Goal: Task Accomplishment & Management: Complete application form

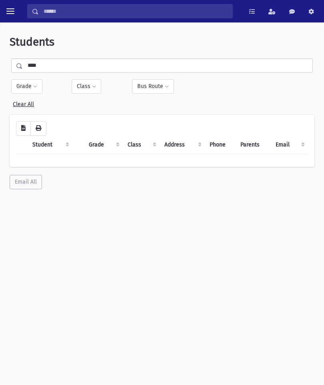
click at [13, 8] on span "toggle menu" at bounding box center [10, 11] width 8 height 8
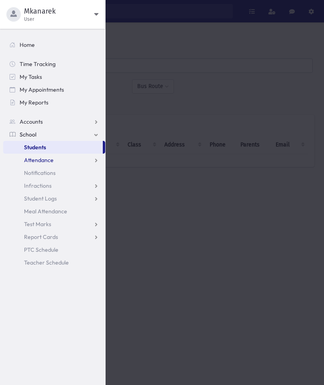
click at [34, 158] on span "Attendance" at bounding box center [39, 159] width 30 height 7
click at [35, 170] on span "Entry" at bounding box center [37, 172] width 14 height 7
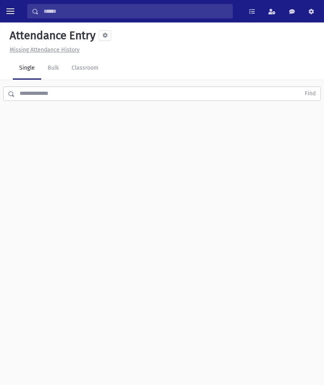
click at [92, 78] on link "Classroom" at bounding box center [85, 68] width 40 height 22
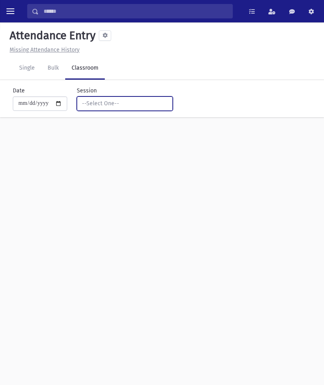
click at [142, 102] on div "--Select One--" at bounding box center [121, 103] width 79 height 8
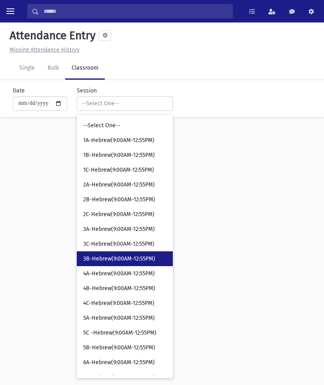
click at [130, 255] on span "3B-Hebrew(9:00AM-12:55PM)" at bounding box center [119, 259] width 72 height 8
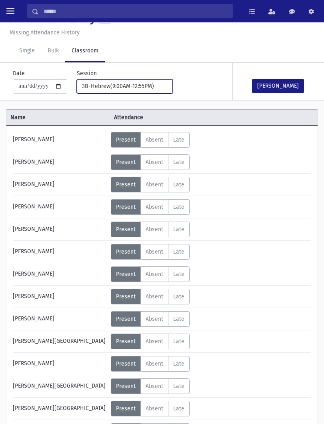
scroll to position [17, 0]
click at [163, 273] on span "Absent" at bounding box center [155, 274] width 18 height 7
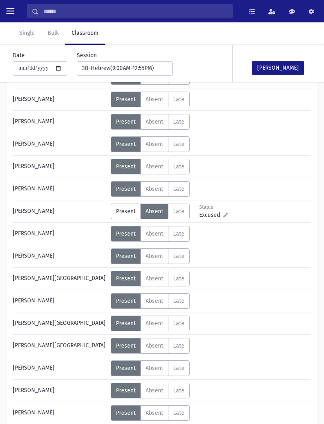
scroll to position [80, 0]
click at [291, 65] on button "[PERSON_NAME]" at bounding box center [278, 68] width 52 height 14
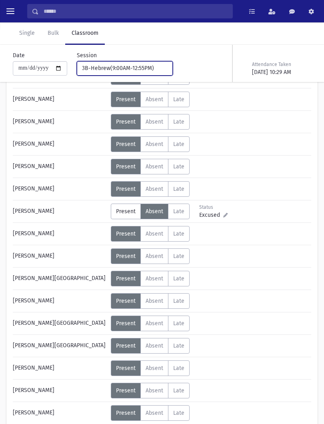
click at [106, 67] on div "3B-Hebrew(9:00AM-12:55PM)" at bounding box center [121, 68] width 79 height 8
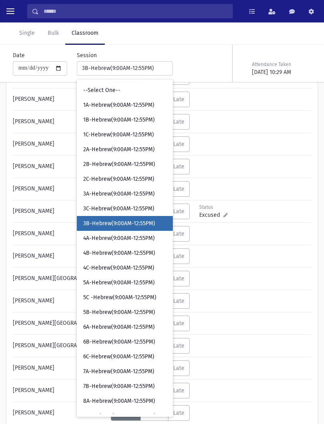
scroll to position [0, 0]
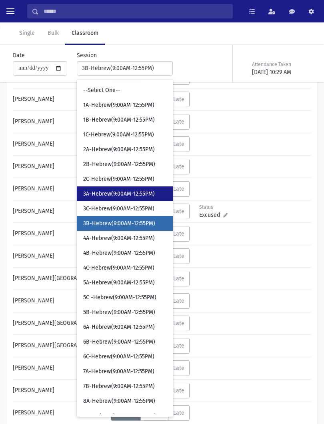
click at [116, 197] on span "3A-Hebrew(9:00AM-12:55PM)" at bounding box center [119, 194] width 72 height 8
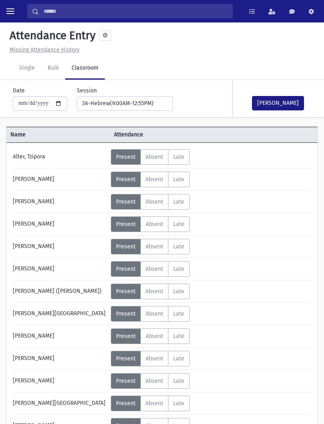
click at [282, 101] on button "[PERSON_NAME]" at bounding box center [278, 103] width 52 height 14
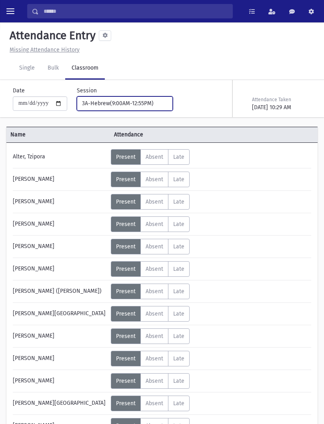
click at [141, 108] on button "3A-Hebrew(9:00AM-12:55PM)" at bounding box center [125, 103] width 96 height 14
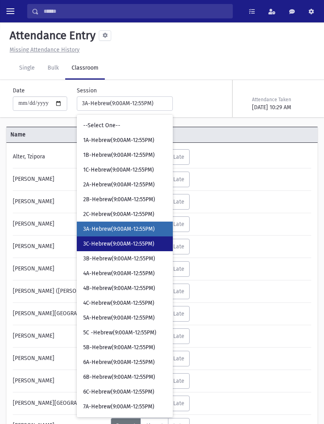
click at [136, 245] on span "3C-Hebrew(9:00AM-12:55PM)" at bounding box center [118, 244] width 71 height 8
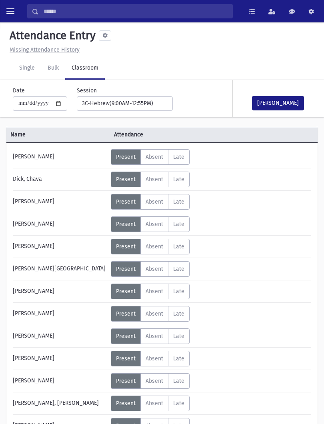
click at [280, 105] on button "[PERSON_NAME]" at bounding box center [278, 103] width 52 height 14
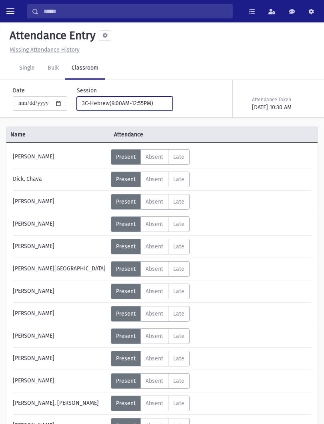
click at [129, 98] on button "3C-Hebrew(9:00AM-12:55PM)" at bounding box center [125, 103] width 96 height 14
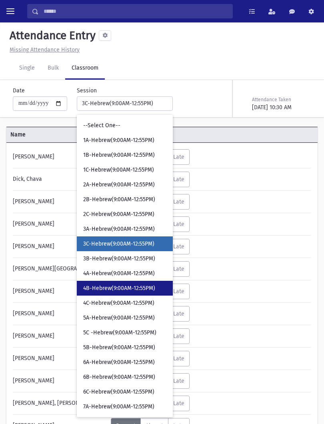
click at [146, 287] on span "4B-Hebrew(9:00AM-12:55PM)" at bounding box center [119, 288] width 72 height 8
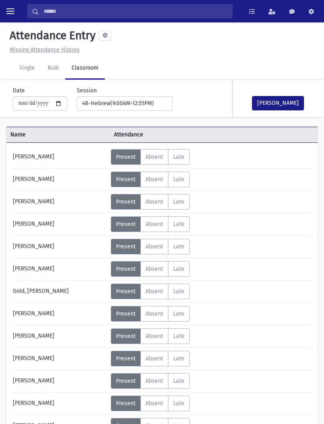
click at [283, 100] on button "[PERSON_NAME]" at bounding box center [278, 103] width 52 height 14
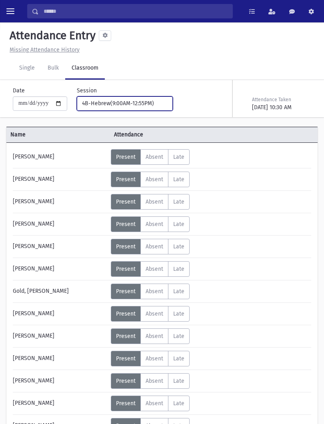
click at [136, 110] on button "4B-Hebrew(9:00AM-12:55PM)" at bounding box center [125, 103] width 96 height 14
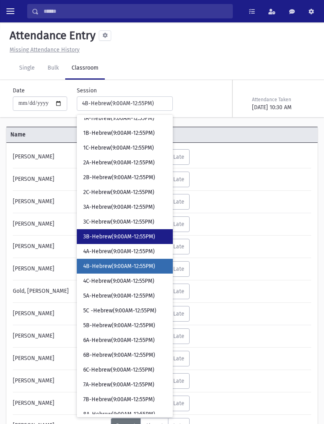
click at [131, 243] on link "3B-Hebrew(9:00AM-12:55PM)" at bounding box center [125, 236] width 96 height 15
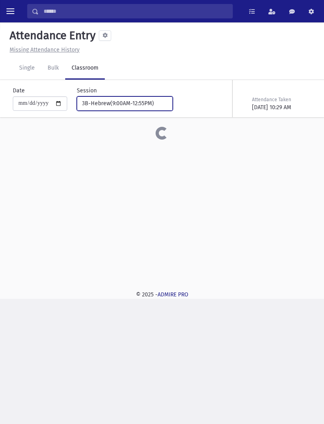
click at [134, 100] on div "3B-Hebrew(9:00AM-12:55PM)" at bounding box center [121, 103] width 79 height 8
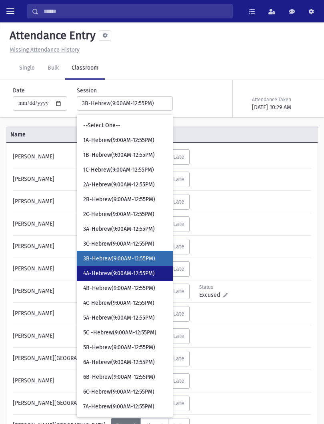
click at [123, 275] on span "4A-Hebrew(9:00AM-12:55PM)" at bounding box center [119, 273] width 72 height 8
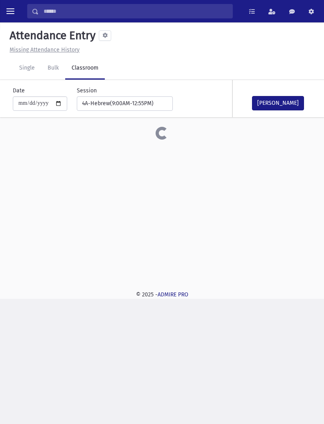
click at [287, 101] on button "[PERSON_NAME]" at bounding box center [278, 103] width 52 height 14
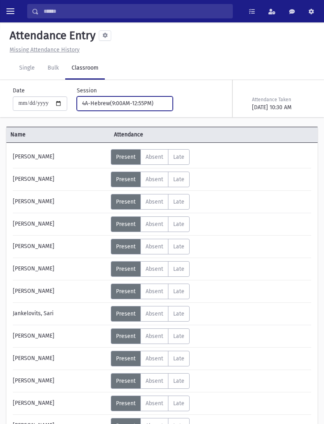
click at [116, 99] on div "4A-Hebrew(9:00AM-12:55PM)" at bounding box center [121, 103] width 79 height 8
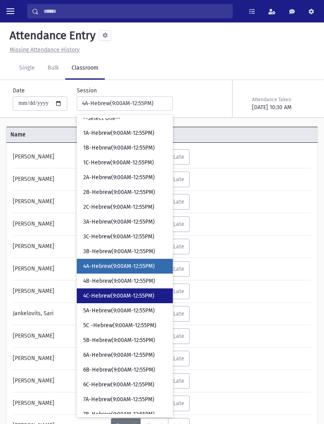
click at [140, 300] on link "4C-Hebrew(9:00AM-12:55PM)" at bounding box center [125, 295] width 96 height 15
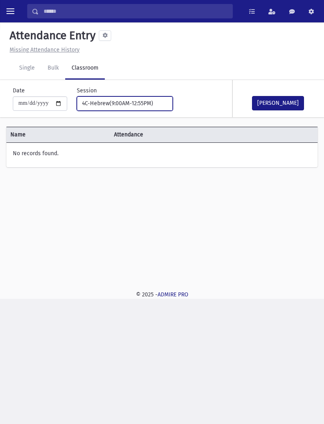
click at [132, 101] on div "4C-Hebrew(9:00AM-12:55PM)" at bounding box center [121, 103] width 79 height 8
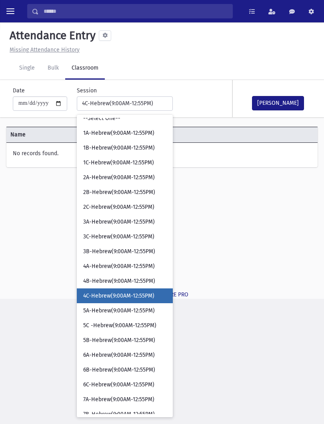
scroll to position [37, 0]
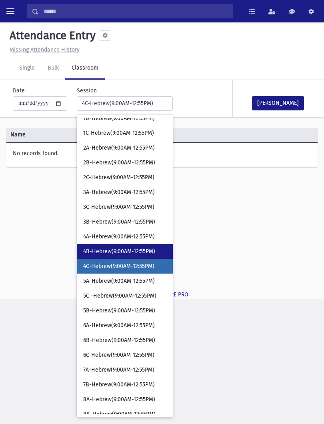
click at [117, 255] on link "4B-Hebrew(9:00AM-12:55PM)" at bounding box center [125, 251] width 96 height 15
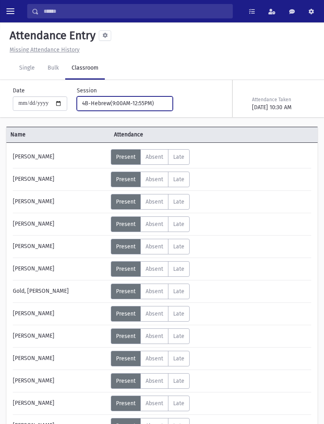
click at [130, 109] on button "4B-Hebrew(9:00AM-12:55PM)" at bounding box center [125, 103] width 96 height 14
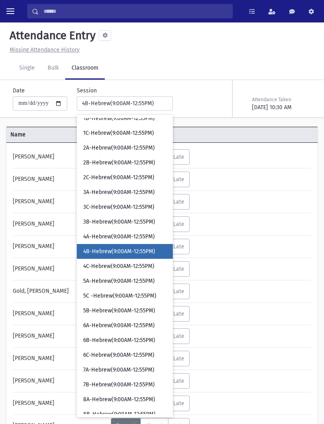
scroll to position [22, 0]
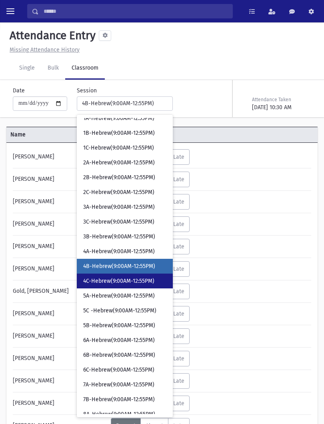
click at [122, 279] on span "4C-Hebrew(9:00AM-12:55PM)" at bounding box center [118, 281] width 71 height 8
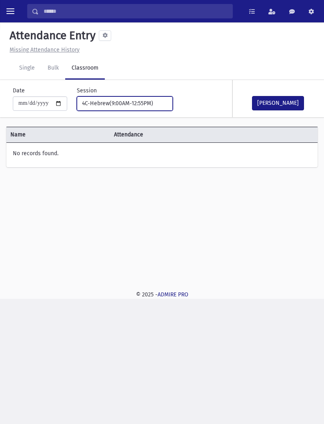
click at [142, 110] on button "4C-Hebrew(9:00AM-12:55PM)" at bounding box center [125, 103] width 96 height 14
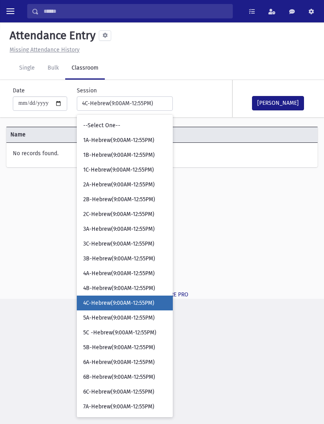
click at [132, 303] on span "4C-Hebrew(9:00AM-12:55PM)" at bounding box center [118, 303] width 71 height 8
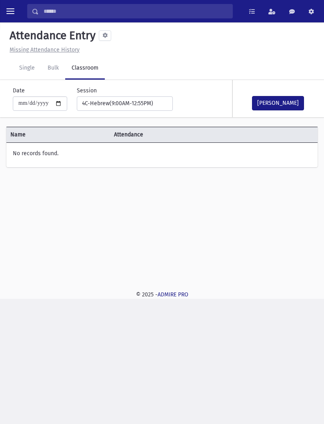
click at [289, 99] on button "[PERSON_NAME]" at bounding box center [278, 103] width 52 height 14
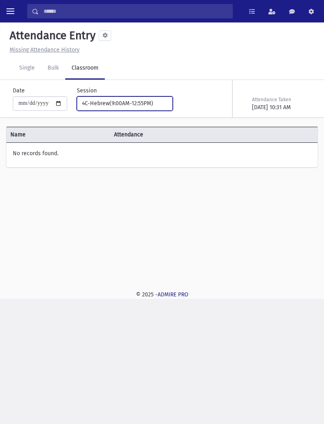
click at [138, 104] on div "4C-Hebrew(9:00AM-12:55PM)" at bounding box center [121, 103] width 79 height 8
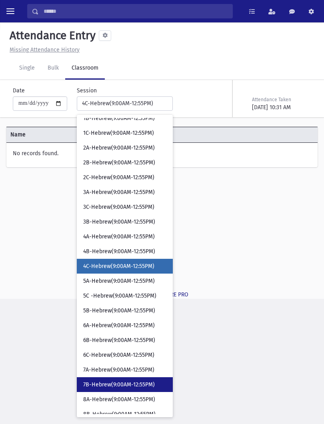
click at [117, 381] on span "7B-Hebrew(9:00AM-12:55PM)" at bounding box center [119, 385] width 72 height 8
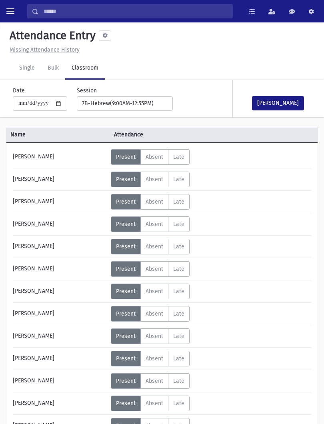
click at [267, 98] on button "[PERSON_NAME]" at bounding box center [278, 103] width 52 height 14
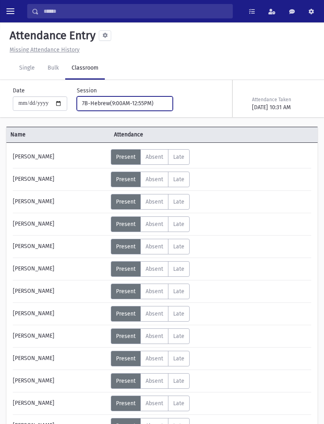
click at [136, 104] on div "7B-Hebrew(9:00AM-12:55PM)" at bounding box center [121, 103] width 79 height 8
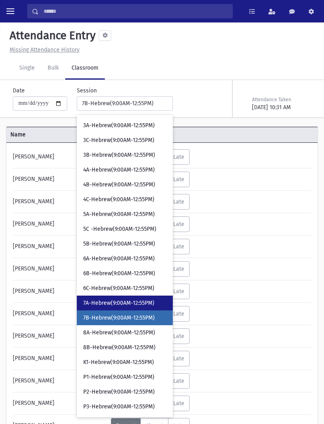
click at [134, 298] on link "7A-Hebrew(9:00AM-12:55PM)" at bounding box center [125, 302] width 96 height 15
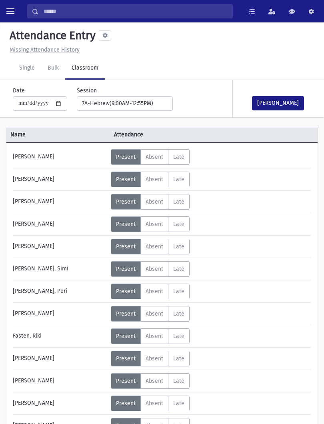
click at [157, 319] on label "Absent A" at bounding box center [154, 314] width 28 height 16
click at [285, 105] on button "[PERSON_NAME]" at bounding box center [278, 103] width 52 height 14
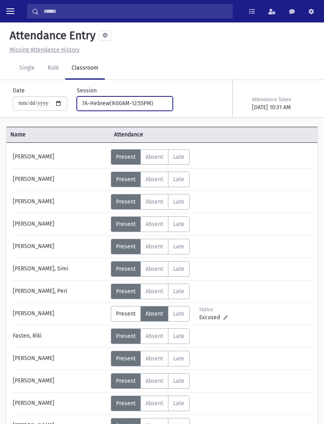
click at [137, 102] on div "7A-Hebrew(9:00AM-12:55PM)" at bounding box center [121, 103] width 79 height 8
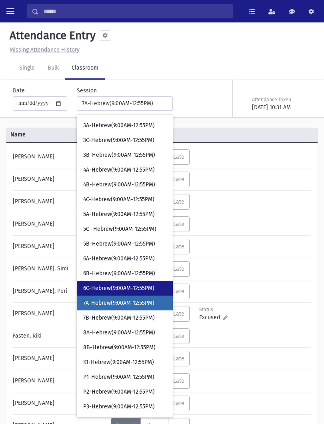
click at [124, 289] on span "6C-Hebrew(9:00AM-12:55PM)" at bounding box center [118, 288] width 71 height 8
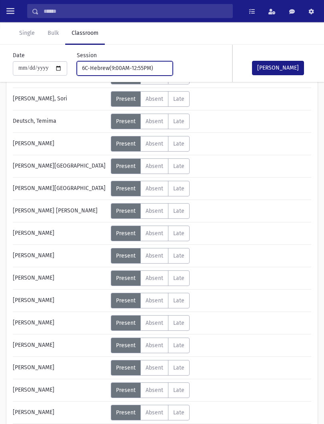
scroll to position [174, 0]
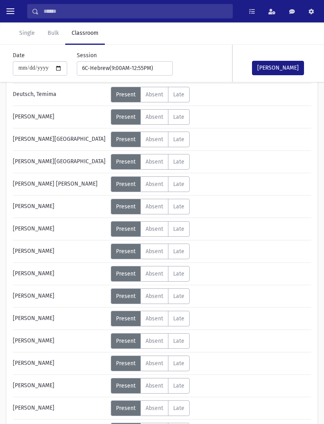
click at [158, 297] on span "Absent" at bounding box center [155, 296] width 18 height 7
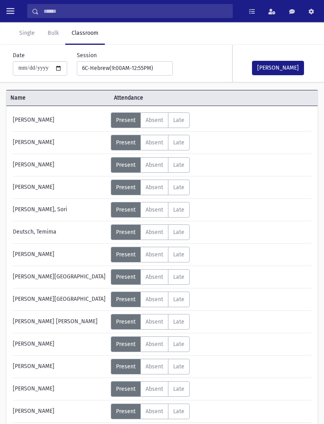
scroll to position [38, 0]
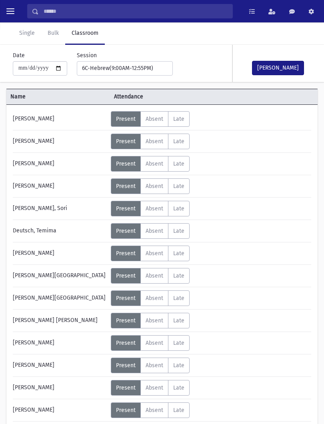
click at [155, 131] on div "[PERSON_NAME] Status Excused Admin: Present P Absent A Late L Status Excused P" at bounding box center [162, 400] width 298 height 579
click at [157, 122] on span "Absent" at bounding box center [155, 119] width 18 height 7
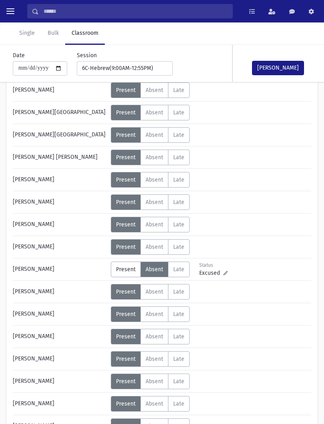
click at [157, 311] on span "Absent" at bounding box center [155, 314] width 18 height 7
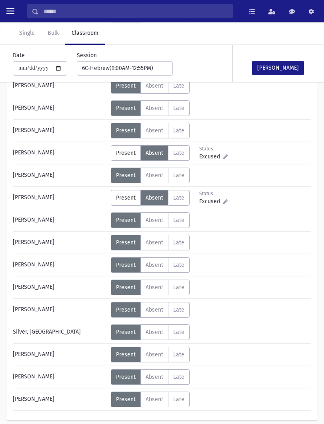
scroll to position [317, 0]
click at [162, 265] on span "Absent" at bounding box center [155, 264] width 18 height 7
click at [290, 69] on button "[PERSON_NAME]" at bounding box center [278, 68] width 52 height 14
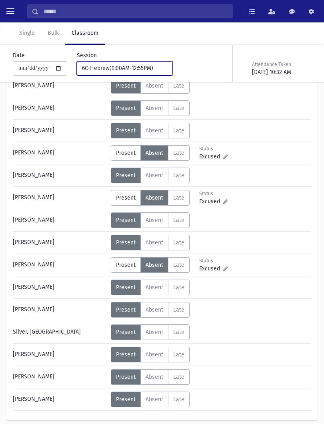
click at [146, 66] on div "6C-Hebrew(9:00AM-12:55PM)" at bounding box center [121, 68] width 79 height 8
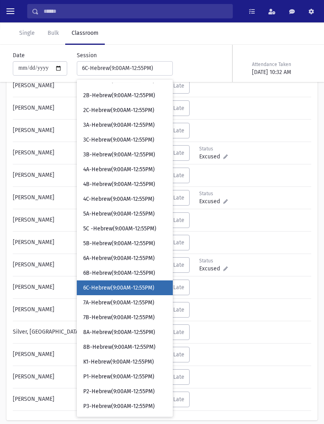
scroll to position [69, 0]
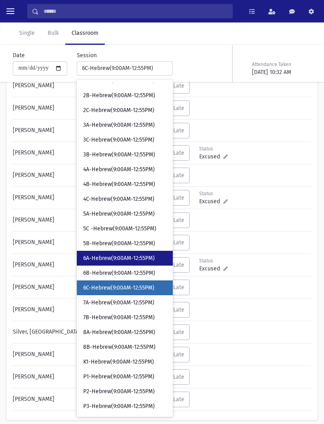
click at [139, 262] on link "6A-Hebrew(9:00AM-12:55PM)" at bounding box center [125, 258] width 96 height 15
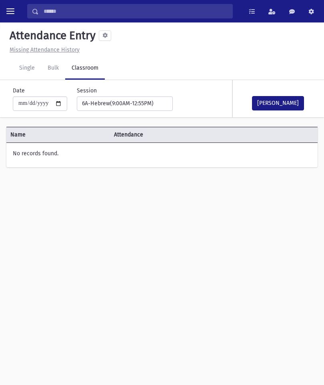
click at [284, 102] on button "[PERSON_NAME]" at bounding box center [278, 103] width 52 height 14
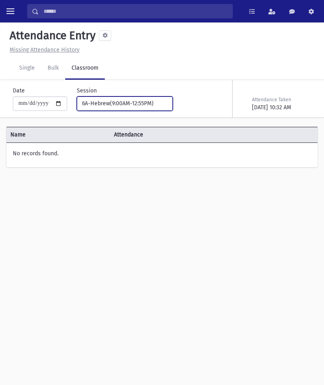
click at [146, 109] on button "6A-Hebrew(9:00AM-12:55PM)" at bounding box center [125, 103] width 96 height 14
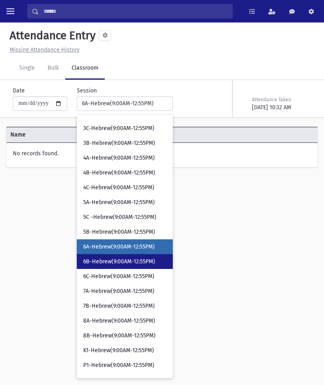
click at [120, 264] on span "6B-Hebrew(9:00AM-12:55PM)" at bounding box center [119, 261] width 72 height 8
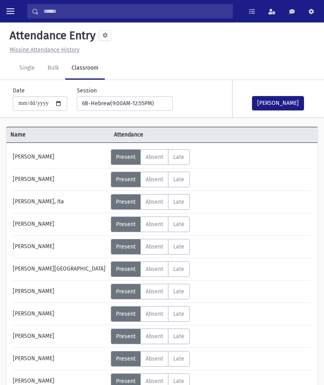
click at [278, 109] on button "[PERSON_NAME]" at bounding box center [278, 103] width 52 height 14
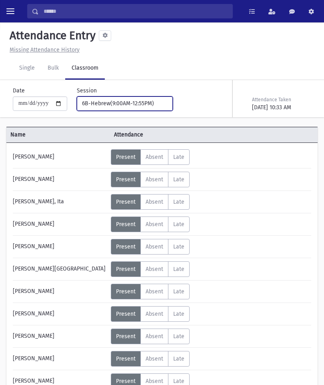
click at [154, 96] on button "6B-Hebrew(9:00AM-12:55PM)" at bounding box center [125, 103] width 96 height 14
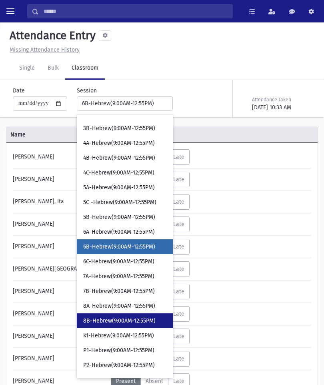
click at [126, 324] on link "8B-Hebrew(9:00AM-12:55PM)" at bounding box center [125, 320] width 96 height 15
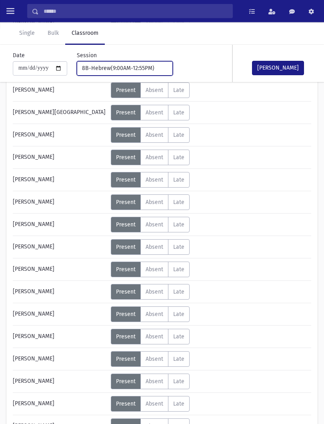
scroll to position [296, 0]
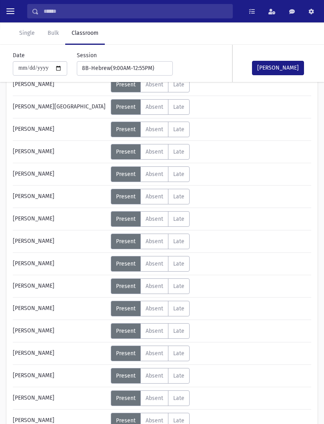
click at [161, 289] on span "Absent" at bounding box center [155, 286] width 18 height 7
click at [155, 148] on span "Absent" at bounding box center [155, 151] width 18 height 7
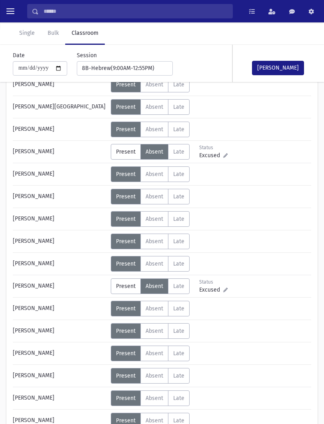
click at [283, 65] on button "[PERSON_NAME]" at bounding box center [278, 68] width 52 height 14
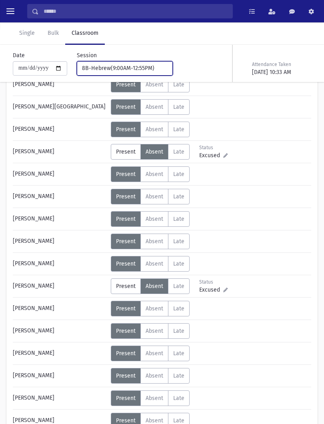
click at [133, 61] on button "8B-Hebrew(9:00AM-12:55PM)" at bounding box center [125, 68] width 96 height 14
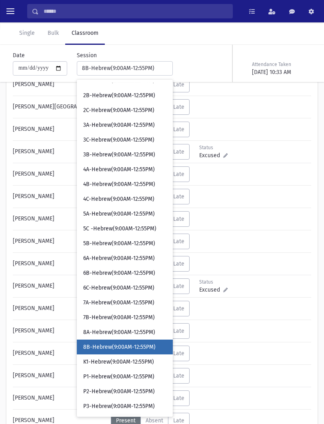
scroll to position [69, 0]
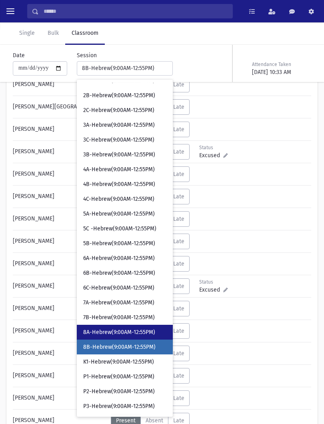
click at [124, 334] on span "8A-Hebrew(9:00AM-12:55PM)" at bounding box center [119, 332] width 72 height 8
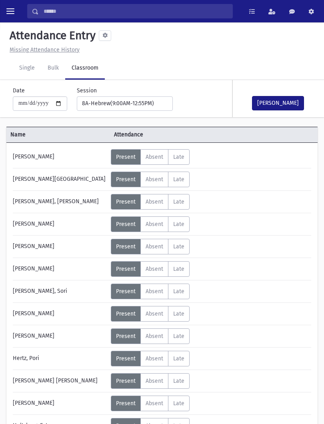
click at [279, 102] on button "[PERSON_NAME]" at bounding box center [278, 103] width 52 height 14
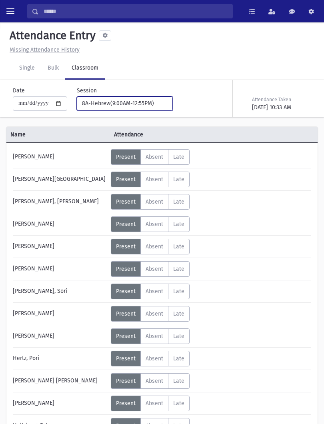
click at [126, 106] on div "8A-Hebrew(9:00AM-12:55PM)" at bounding box center [121, 103] width 79 height 8
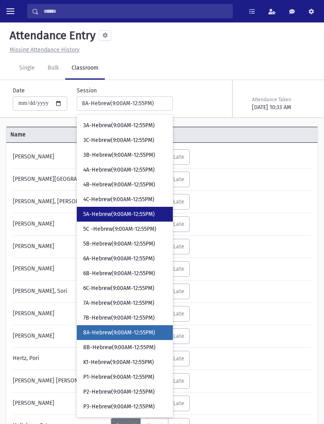
click at [122, 213] on span "5A-Hebrew(9:00AM-12:55PM)" at bounding box center [119, 214] width 72 height 8
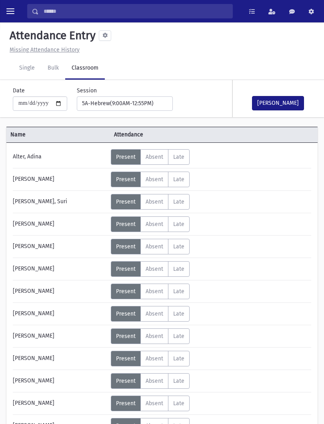
click at [284, 108] on button "[PERSON_NAME]" at bounding box center [278, 103] width 52 height 14
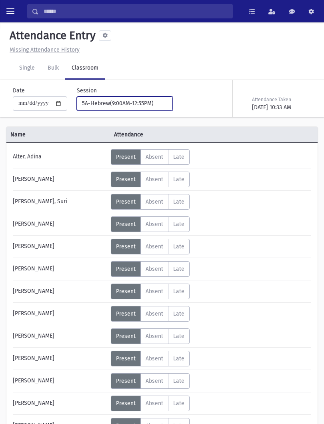
click at [144, 106] on div "5A-Hebrew(9:00AM-12:55PM)" at bounding box center [121, 103] width 79 height 8
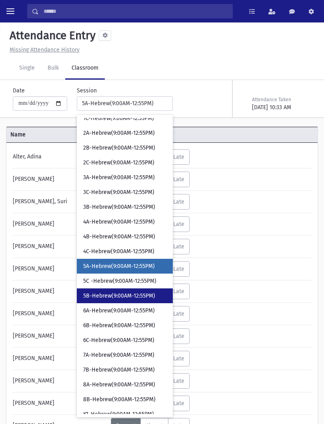
click at [125, 297] on span "5B-Hebrew(9:00AM-12:55PM)" at bounding box center [119, 296] width 72 height 8
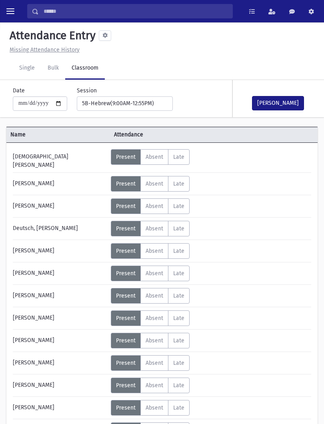
click at [160, 294] on span "Absent" at bounding box center [155, 295] width 18 height 7
click at [288, 107] on button "[PERSON_NAME]" at bounding box center [278, 103] width 52 height 14
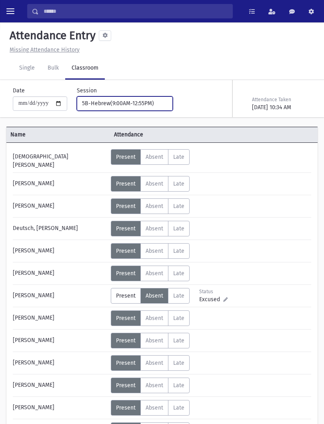
click at [136, 100] on div "5B-Hebrew(9:00AM-12:55PM)" at bounding box center [121, 103] width 79 height 8
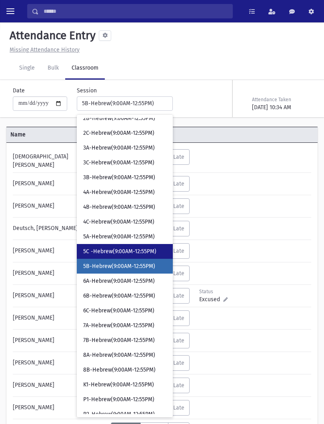
click at [129, 249] on span "5C -Hebrew(9:00AM-12:55PM)" at bounding box center [119, 251] width 73 height 8
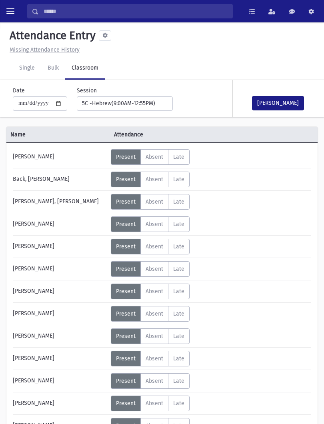
click at [148, 160] on span "Absent" at bounding box center [155, 157] width 18 height 7
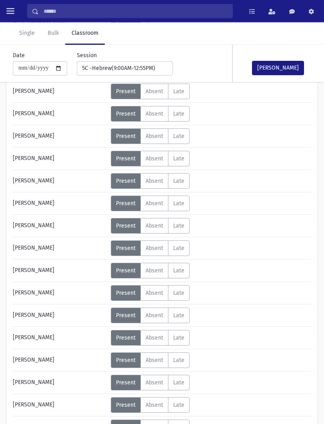
scroll to position [155, 0]
click at [160, 269] on span "Absent" at bounding box center [155, 270] width 18 height 7
click at [284, 66] on button "[PERSON_NAME]" at bounding box center [278, 68] width 52 height 14
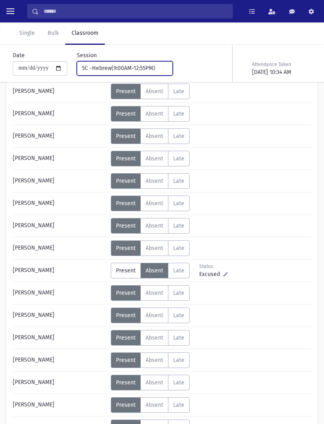
click at [148, 70] on div "5C -Hebrew(9:00AM-12:55PM)" at bounding box center [121, 68] width 79 height 8
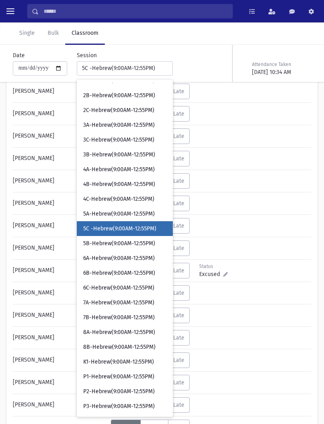
scroll to position [49, 0]
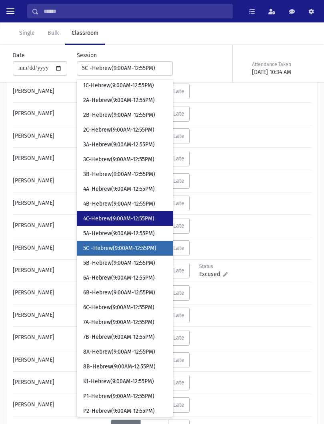
click at [120, 218] on span "4C-Hebrew(9:00AM-12:55PM)" at bounding box center [118, 219] width 71 height 8
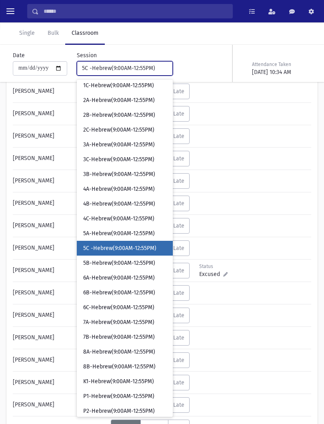
select select "****"
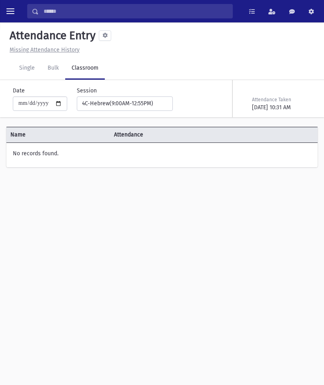
click at [10, 15] on button "toggle menu" at bounding box center [10, 11] width 14 height 14
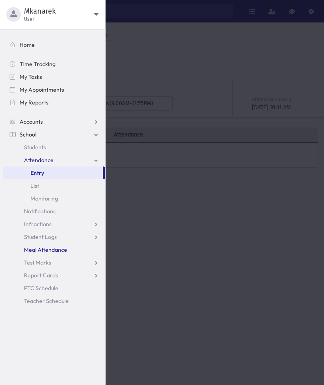
click at [35, 251] on span "Meal Attendance" at bounding box center [45, 249] width 43 height 7
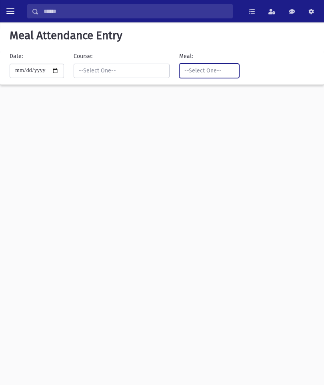
click at [184, 70] on div "--Select One--" at bounding box center [205, 70] width 43 height 8
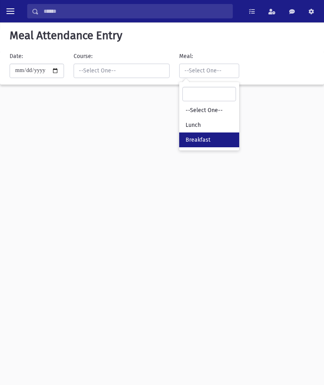
click at [185, 139] on span "Breakfast" at bounding box center [197, 140] width 25 height 8
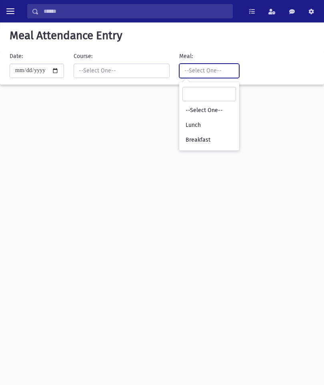
select select "*"
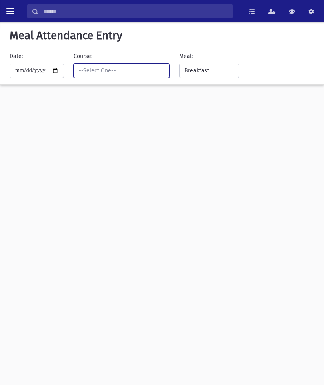
click at [79, 70] on div "--Select One--" at bounding box center [118, 70] width 79 height 8
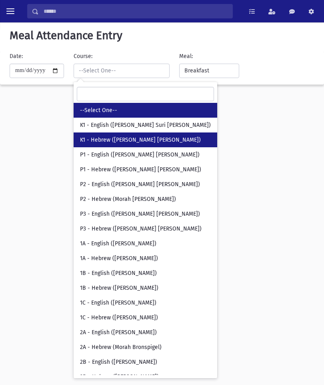
click at [80, 140] on span "K1 - Hebrew (Morah Chaya Sara Klein)" at bounding box center [140, 140] width 121 height 8
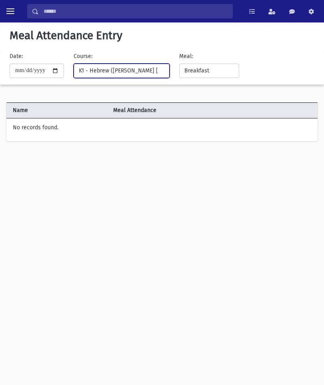
click at [79, 68] on div "K1 - Hebrew (Morah Chaya Sara Klein)" at bounding box center [118, 70] width 79 height 8
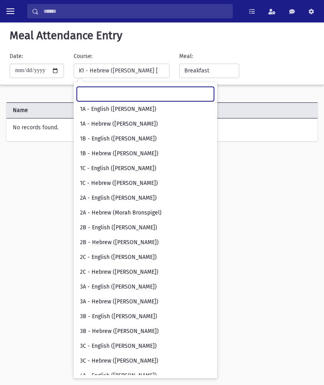
scroll to position [134, 0]
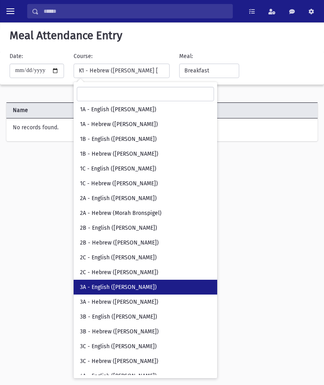
click at [80, 287] on span "3A - English (Miss Barkin)" at bounding box center [118, 287] width 77 height 8
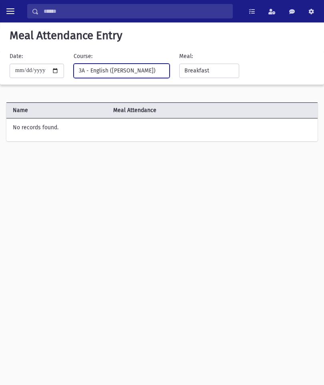
click at [79, 71] on div "3A - English (Miss Barkin)" at bounding box center [118, 70] width 79 height 8
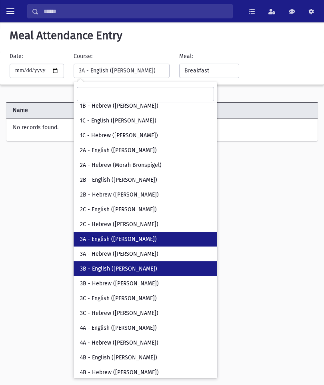
click at [83, 269] on span "3B - English (Mrs. Neuman)" at bounding box center [118, 269] width 77 height 8
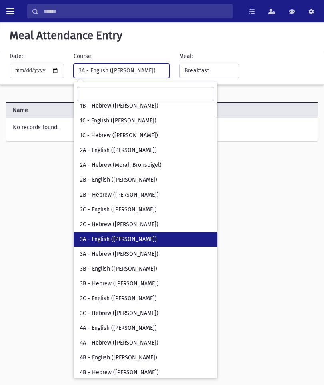
select select "***"
